Goal: Information Seeking & Learning: Compare options

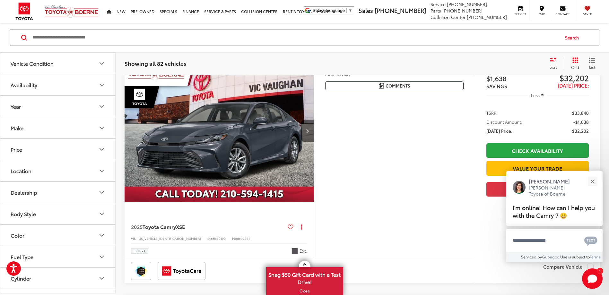
scroll to position [1670, 0]
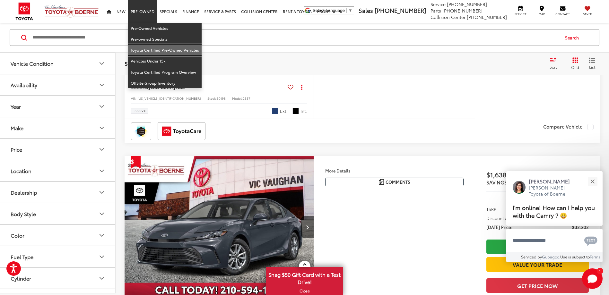
click at [146, 47] on link "Toyota Certified Pre-Owned Vehicles" at bounding box center [165, 50] width 74 height 11
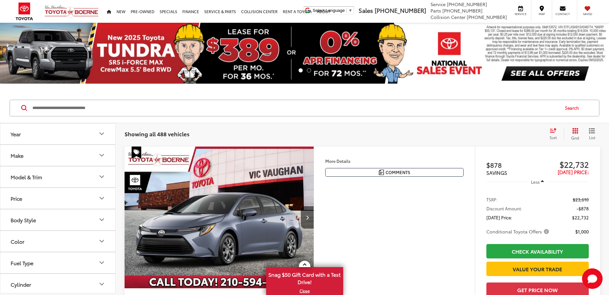
click at [101, 133] on icon "Year" at bounding box center [102, 134] width 8 height 8
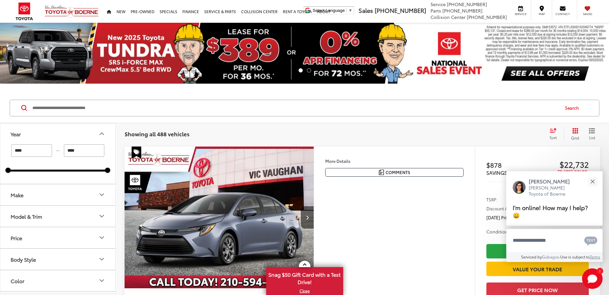
click at [101, 133] on icon "Year" at bounding box center [102, 134] width 8 height 8
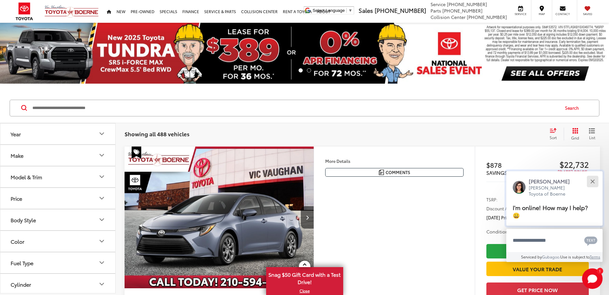
click at [594, 179] on button "Close" at bounding box center [593, 182] width 14 height 14
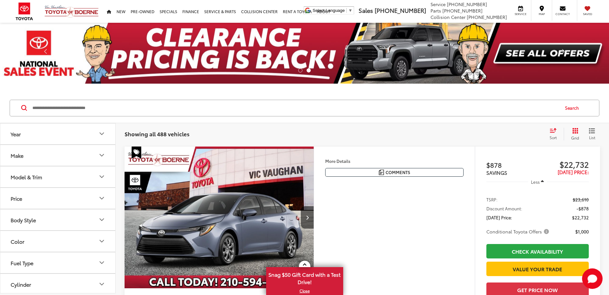
click at [104, 152] on icon "Make" at bounding box center [102, 156] width 8 height 8
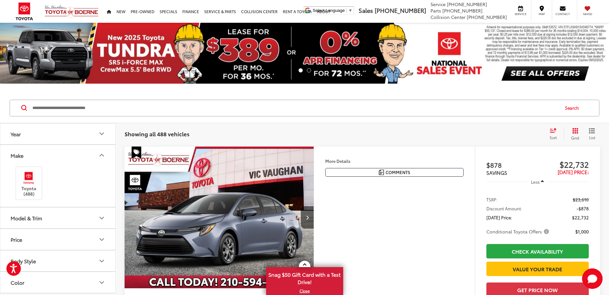
click at [105, 154] on icon "Make" at bounding box center [102, 156] width 8 height 8
click at [103, 174] on icon "Model & Trim" at bounding box center [102, 177] width 8 height 8
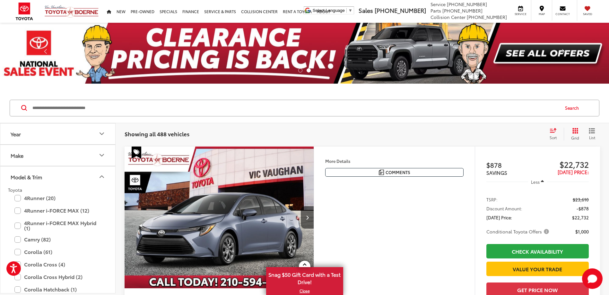
scroll to position [64, 0]
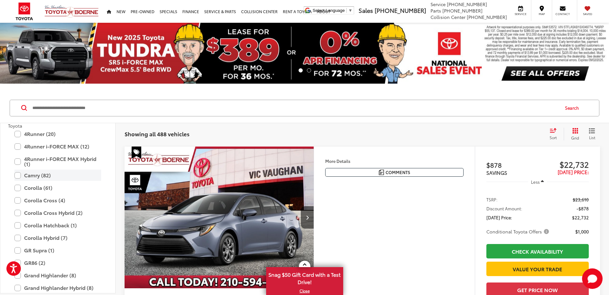
click at [16, 177] on label "Camry (82)" at bounding box center [57, 175] width 87 height 11
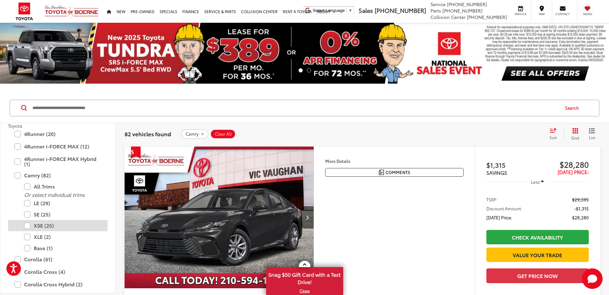
click at [28, 226] on label "XSE (25)" at bounding box center [62, 225] width 77 height 11
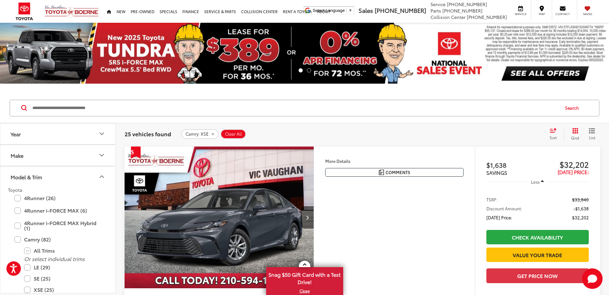
click at [103, 177] on icon "Model & Trim" at bounding box center [102, 177] width 8 height 8
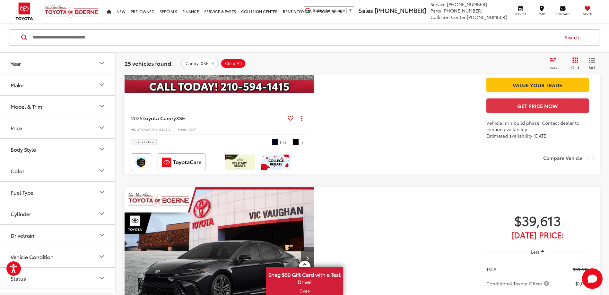
scroll to position [1927, 0]
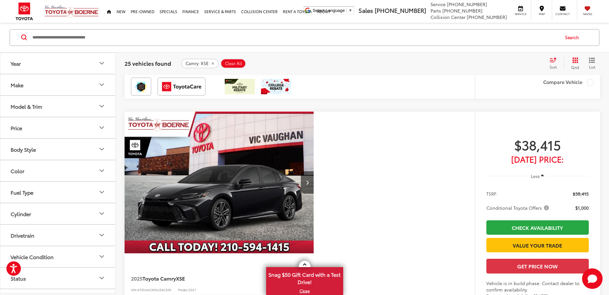
click at [100, 65] on icon "Year" at bounding box center [102, 64] width 8 height 8
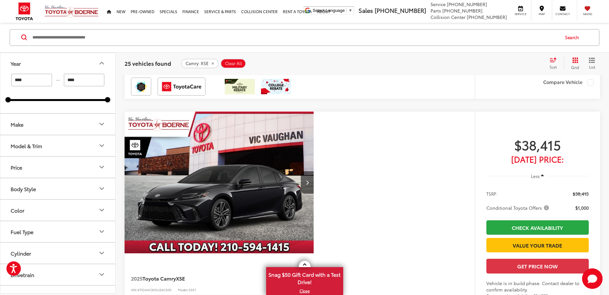
drag, startPoint x: 40, startPoint y: 76, endPoint x: 0, endPoint y: 93, distance: 43.9
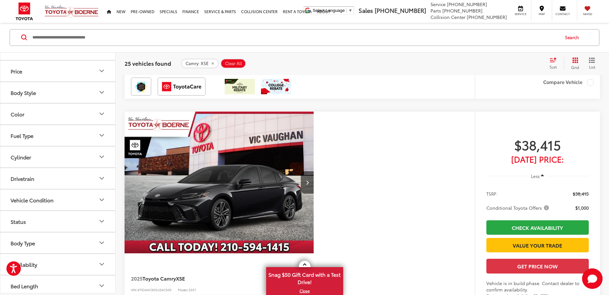
scroll to position [100, 0]
type input "****"
click at [388, 203] on div "2025 Toyota Camry XSE Copy Link Share Print View Details VIN: 4T1DAACK0SU34C500…" at bounding box center [363, 223] width 476 height 223
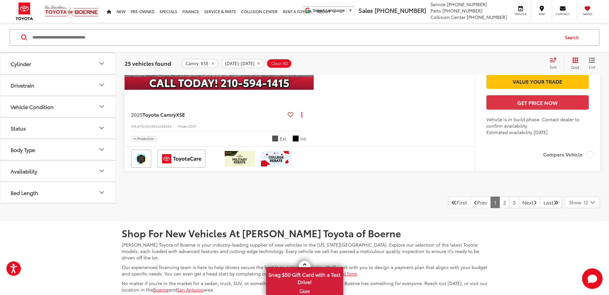
scroll to position [2864, 0]
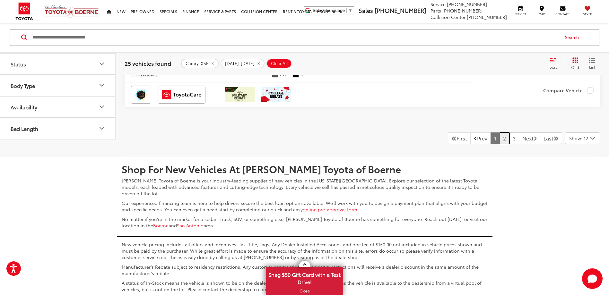
click at [500, 144] on link "2" at bounding box center [505, 139] width 10 height 12
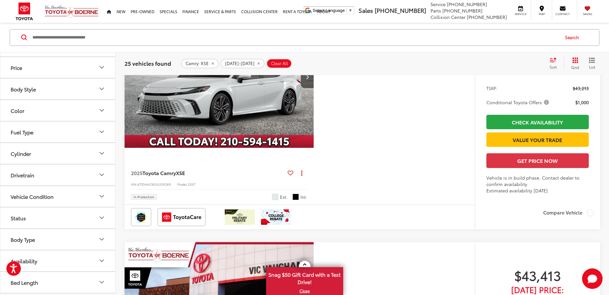
scroll to position [1195, 0]
